Goal: Task Accomplishment & Management: Manage account settings

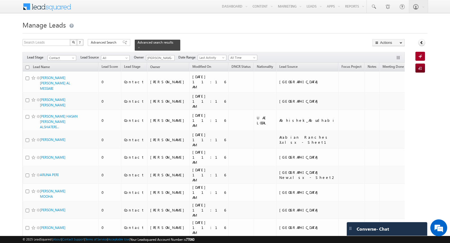
click at [27, 67] on input "checkbox" at bounding box center [28, 67] width 4 height 4
checkbox input "true"
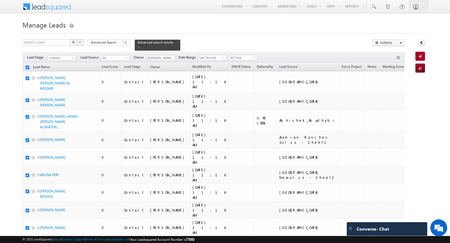
checkbox input "true"
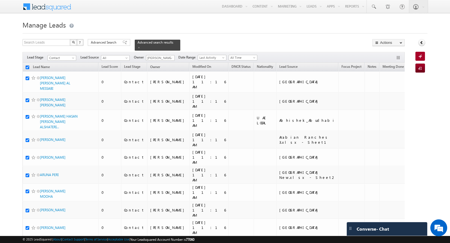
checkbox input "true"
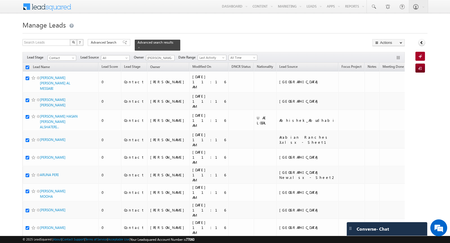
checkbox input "true"
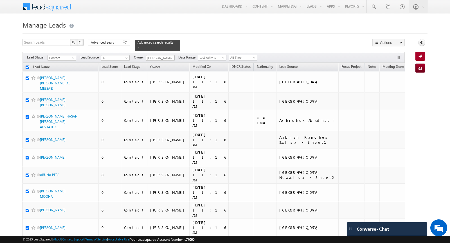
checkbox input "true"
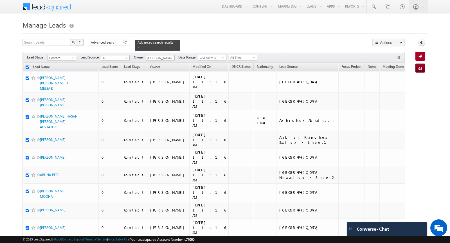
checkbox input "true"
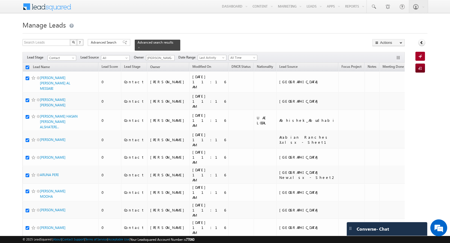
checkbox input "true"
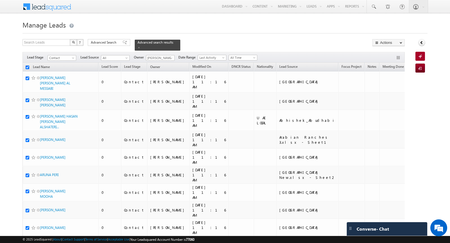
checkbox input "true"
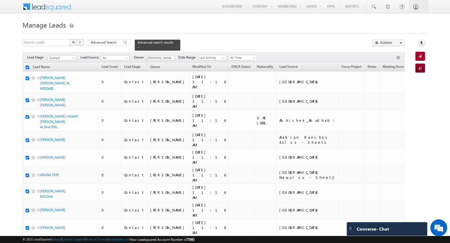
checkbox input "true"
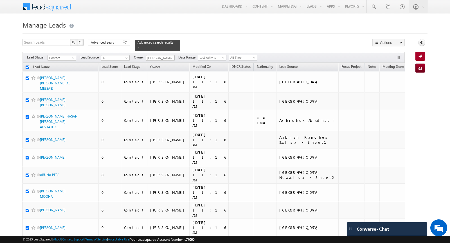
checkbox input "true"
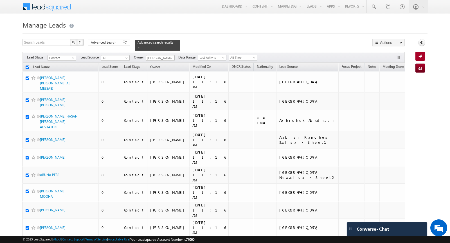
checkbox input "true"
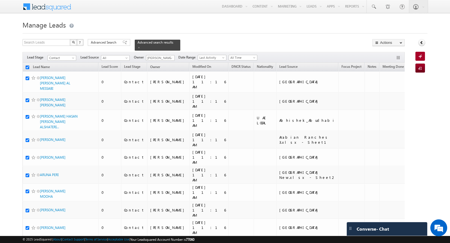
checkbox input "true"
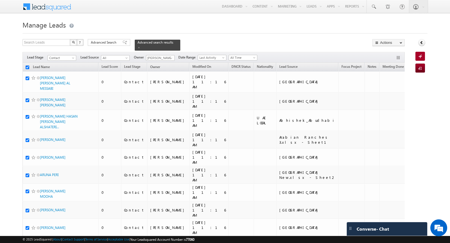
checkbox input "true"
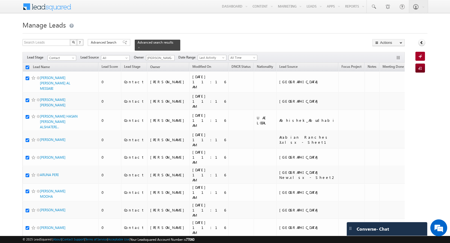
checkbox input "true"
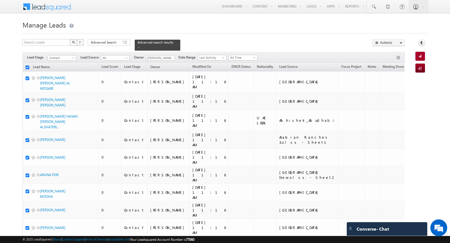
checkbox input "true"
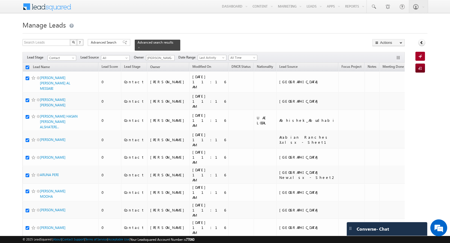
checkbox input "true"
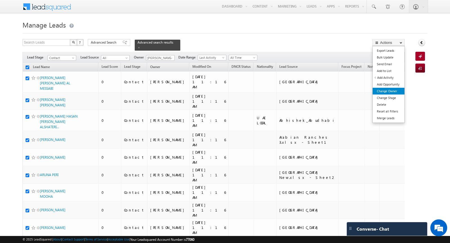
click at [383, 91] on link "Change Owner" at bounding box center [388, 91] width 32 height 7
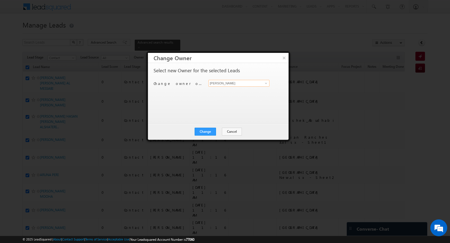
click at [231, 85] on input "[PERSON_NAME]" at bounding box center [238, 83] width 61 height 7
click at [233, 94] on span "[EMAIL_ADDRESS][DOMAIN_NAME]" at bounding box center [235, 94] width 51 height 4
type input "[PERSON_NAME]"
click at [205, 130] on button "Change" at bounding box center [204, 132] width 21 height 8
click at [219, 130] on button "Close" at bounding box center [219, 132] width 18 height 8
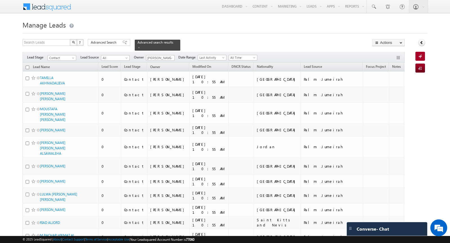
click at [27, 67] on input "checkbox" at bounding box center [28, 67] width 4 height 4
checkbox input "true"
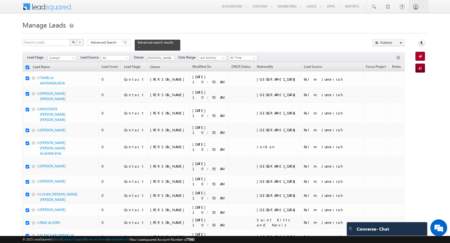
checkbox input "true"
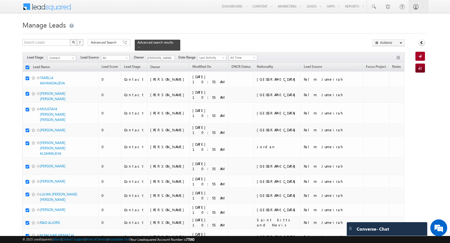
checkbox input "true"
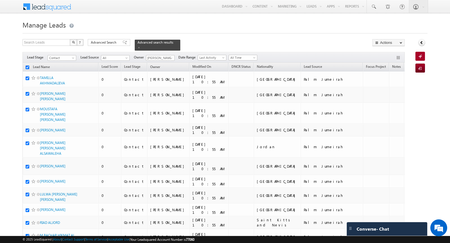
checkbox input "true"
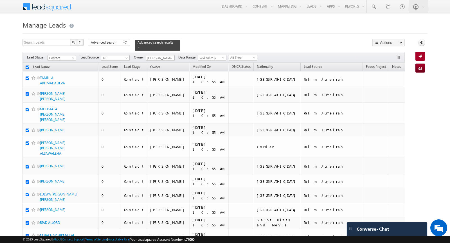
checkbox input "true"
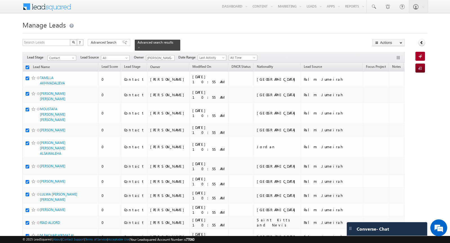
checkbox input "true"
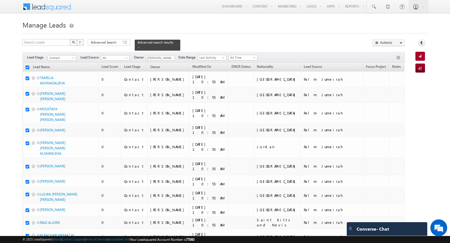
checkbox input "true"
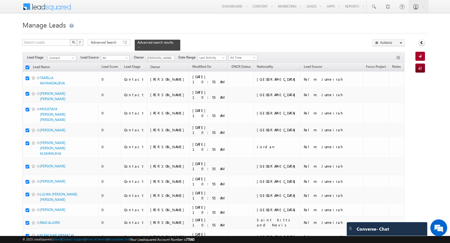
checkbox input "true"
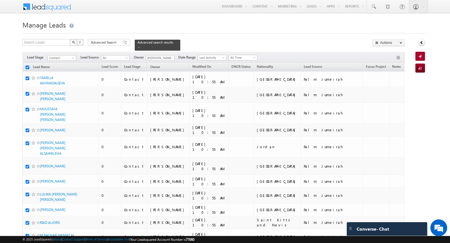
checkbox input "true"
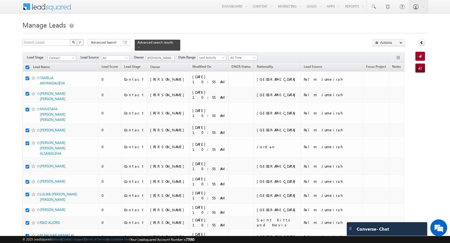
checkbox input "true"
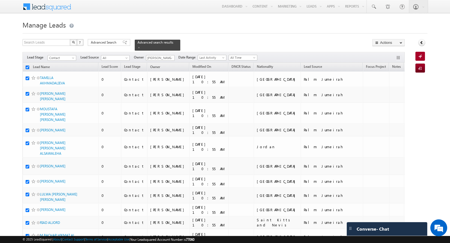
checkbox input "true"
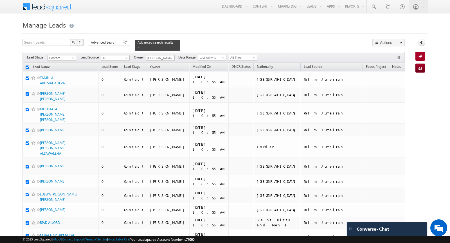
checkbox input "true"
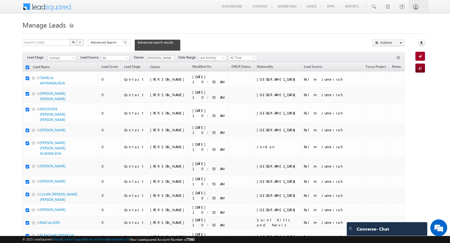
checkbox input "true"
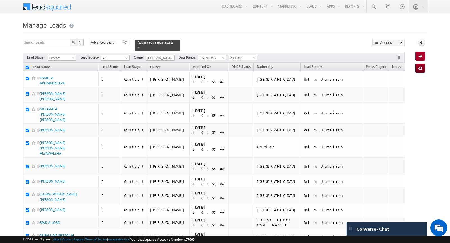
checkbox input "true"
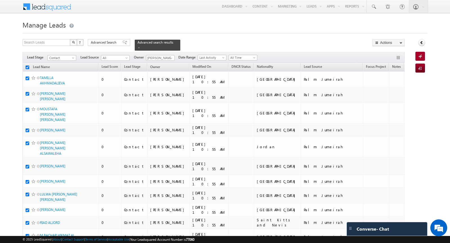
checkbox input "true"
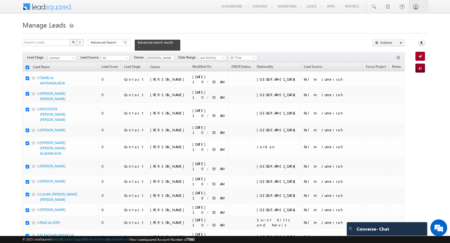
checkbox input "true"
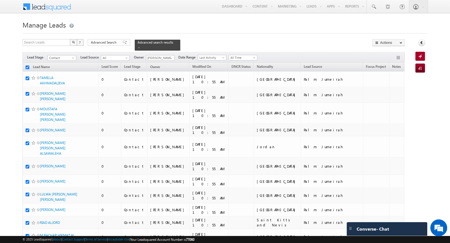
checkbox input "true"
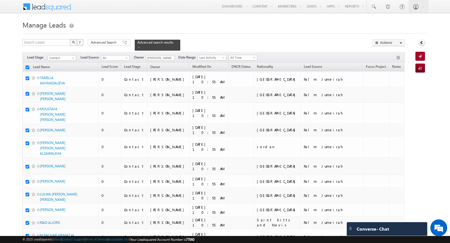
checkbox input "true"
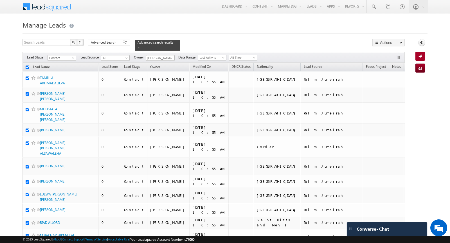
checkbox input "true"
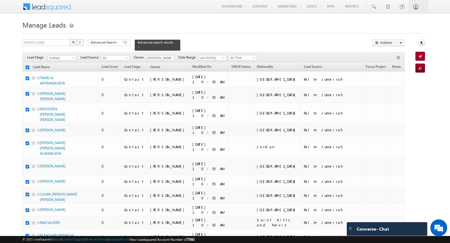
checkbox input "true"
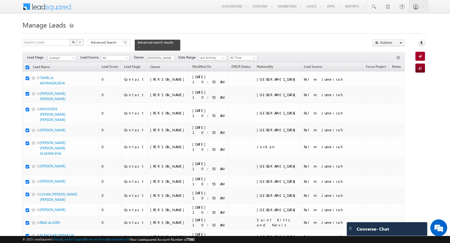
checkbox input "true"
click at [269, 44] on div "Search Leads X ? 800 results found Advanced Search Advanced Search Advanced sea…" at bounding box center [213, 45] width 382 height 12
